Goal: Task Accomplishment & Management: Use online tool/utility

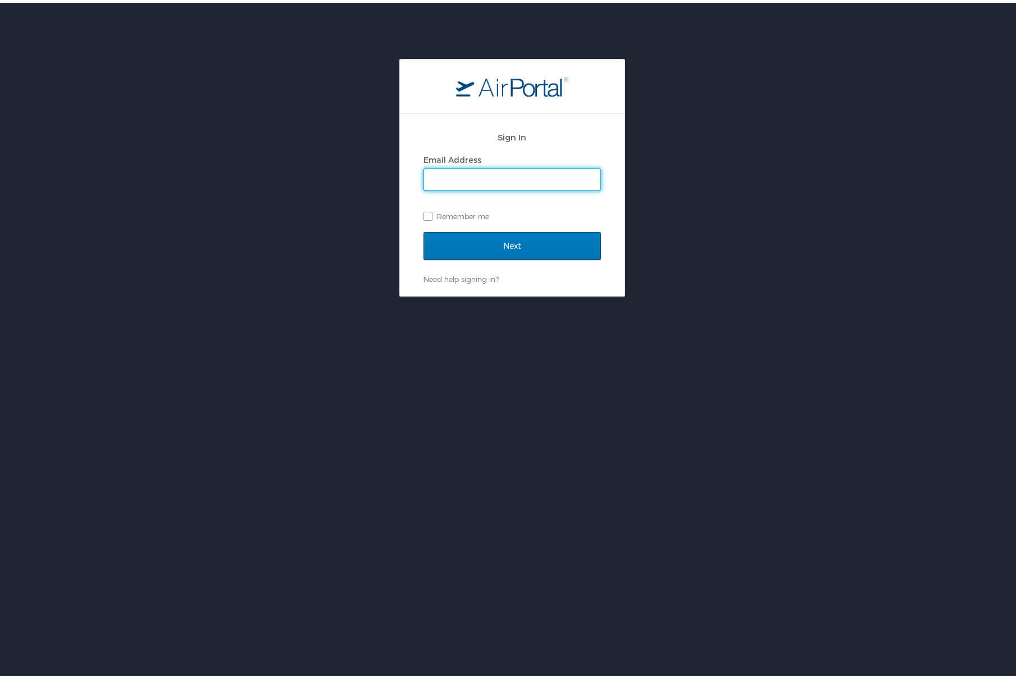
click at [517, 188] on span at bounding box center [511, 177] width 177 height 22
click at [520, 180] on input "Email Address" at bounding box center [512, 176] width 176 height 21
click at [514, 239] on input "Next" at bounding box center [511, 243] width 177 height 28
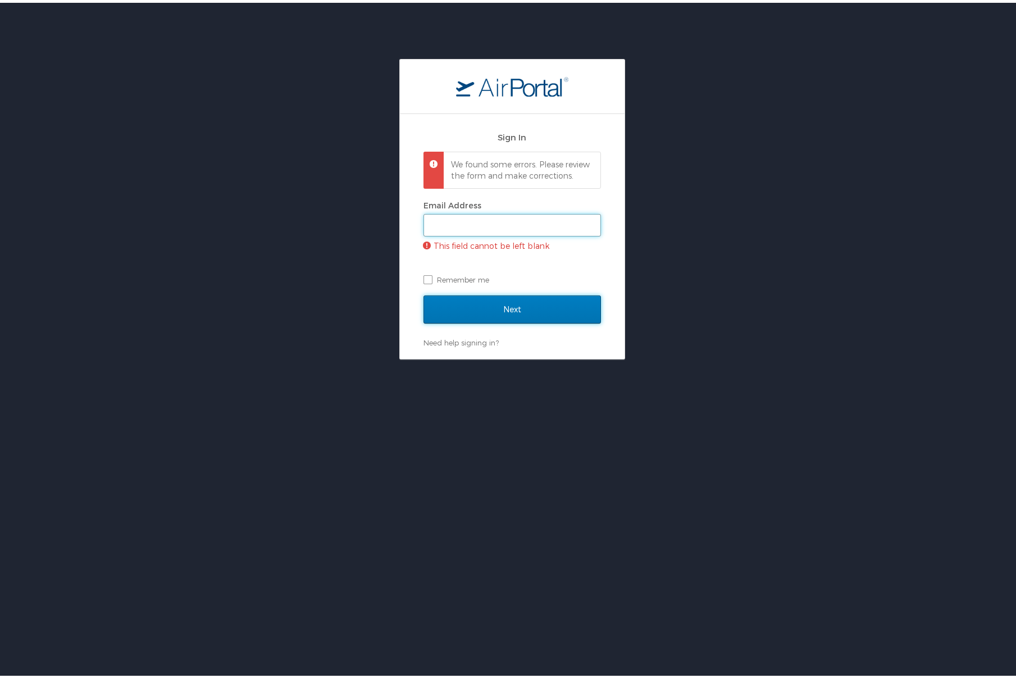
click at [512, 227] on input "Email Address" at bounding box center [512, 222] width 176 height 21
click at [523, 324] on div "Next" at bounding box center [511, 314] width 177 height 42
click at [515, 219] on input "Email Address" at bounding box center [512, 222] width 176 height 21
type input "connie.poshala@shipmonk.com"
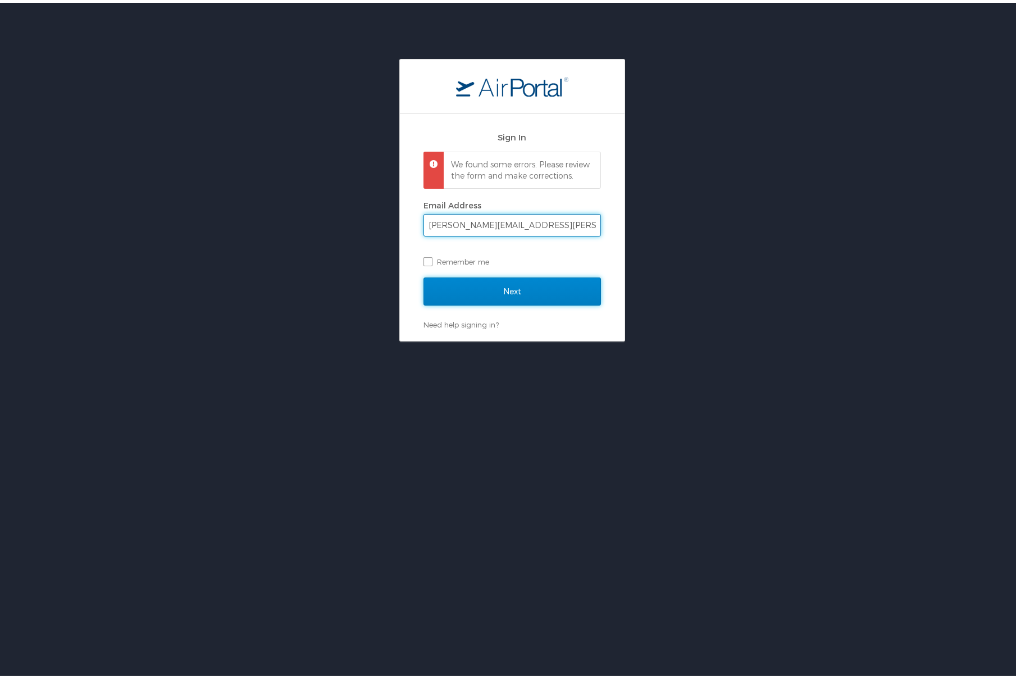
click at [505, 291] on input "Next" at bounding box center [511, 289] width 177 height 28
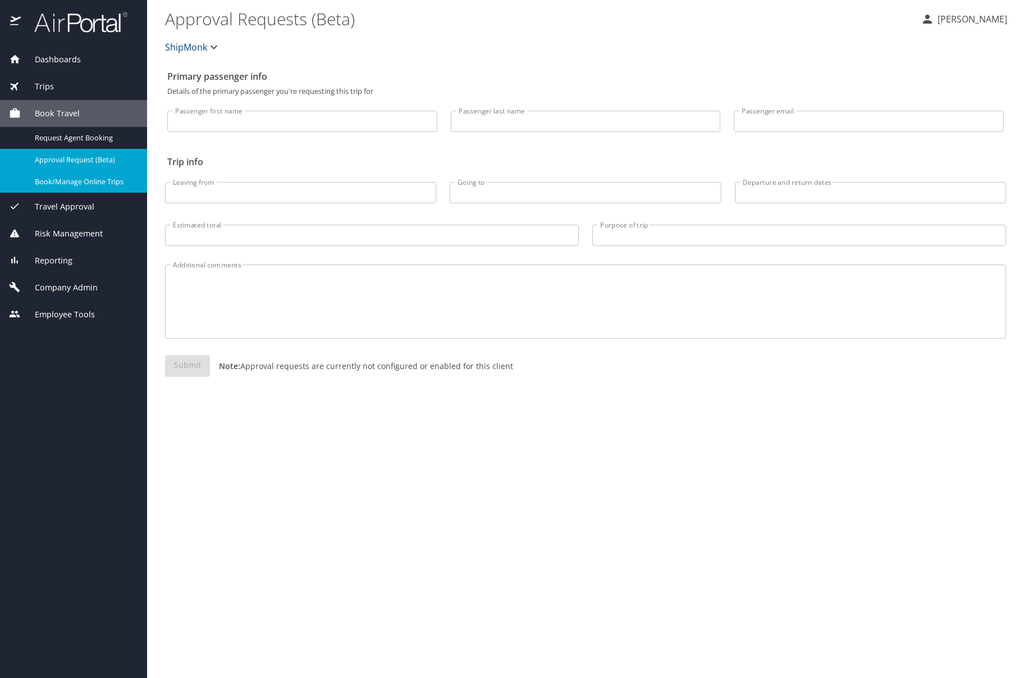
click at [89, 176] on span "Book/Manage Online Trips" at bounding box center [84, 181] width 99 height 11
